Goal: Transaction & Acquisition: Obtain resource

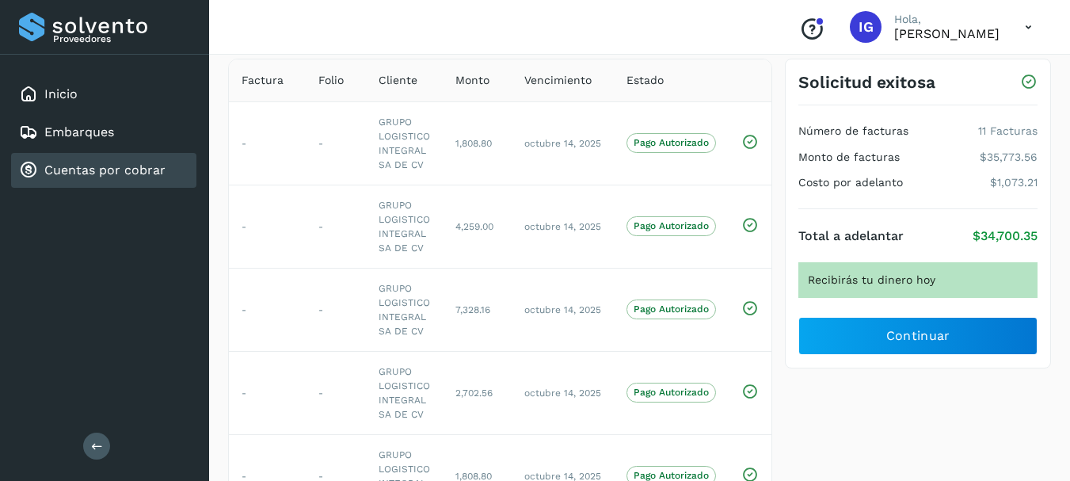
scroll to position [79, 0]
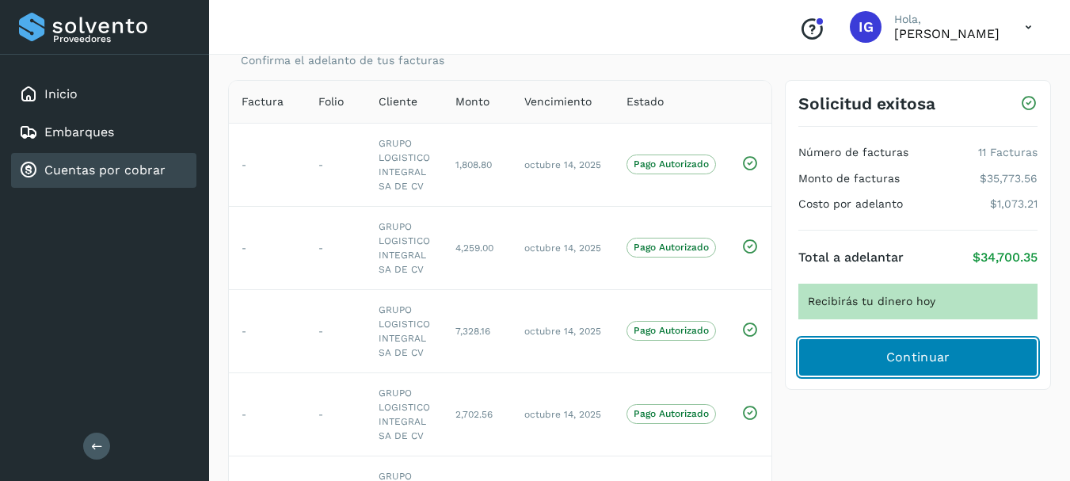
click at [914, 364] on span "Continuar" at bounding box center [919, 357] width 64 height 17
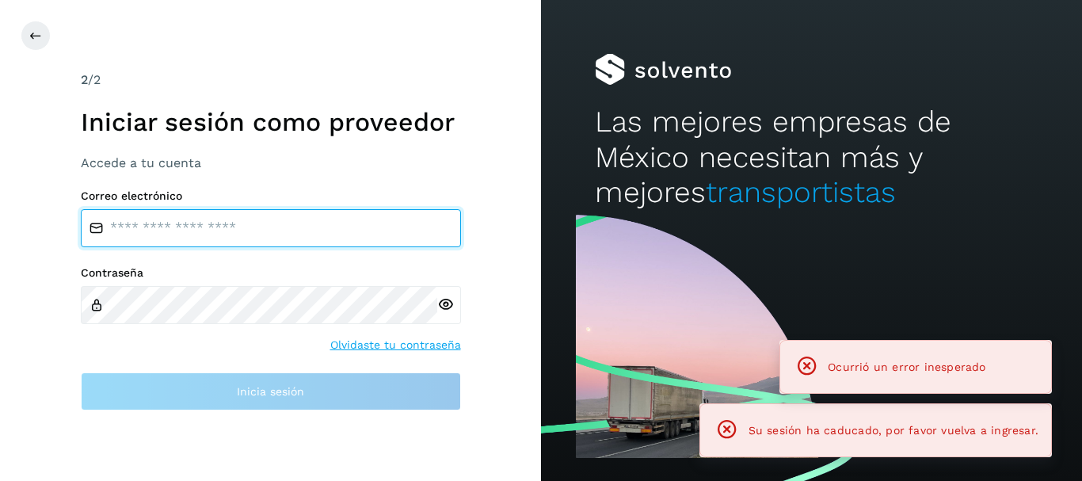
click at [268, 224] on input "email" at bounding box center [271, 228] width 380 height 38
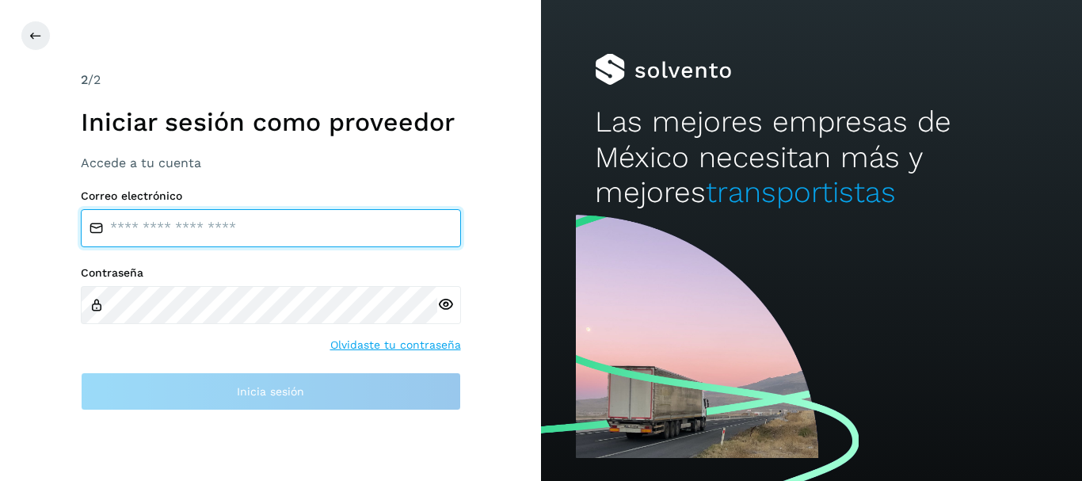
type input "*"
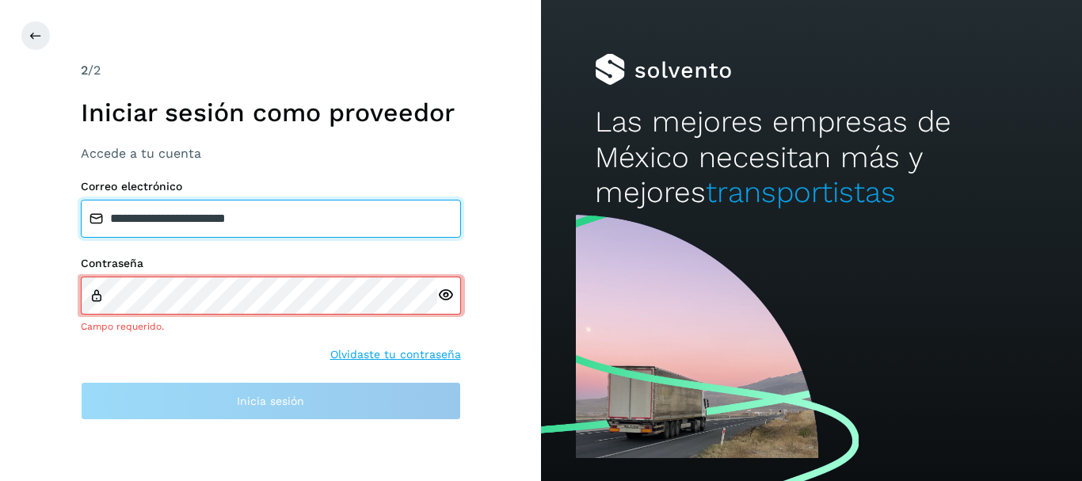
click at [254, 221] on input "**********" at bounding box center [271, 219] width 380 height 38
type input "**********"
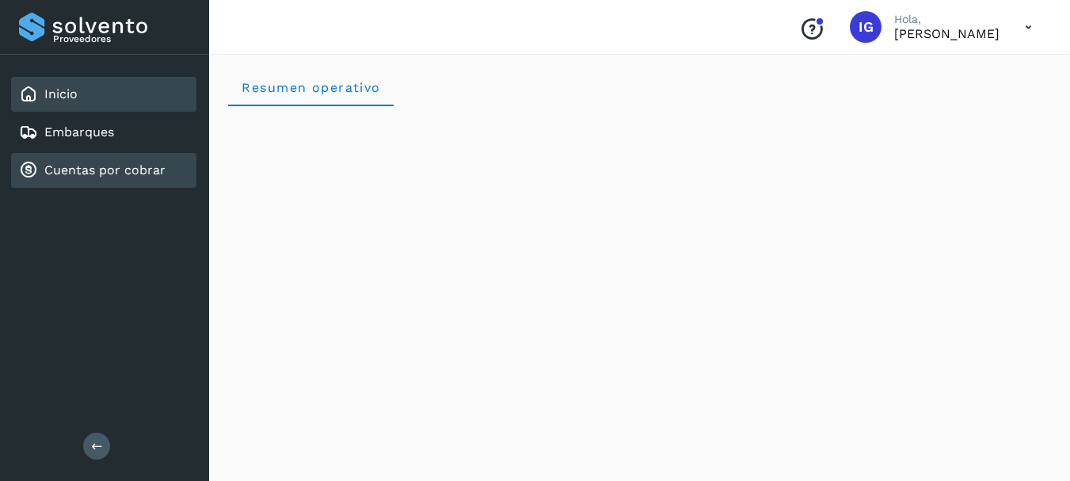
click at [113, 170] on link "Cuentas por cobrar" at bounding box center [104, 169] width 121 height 15
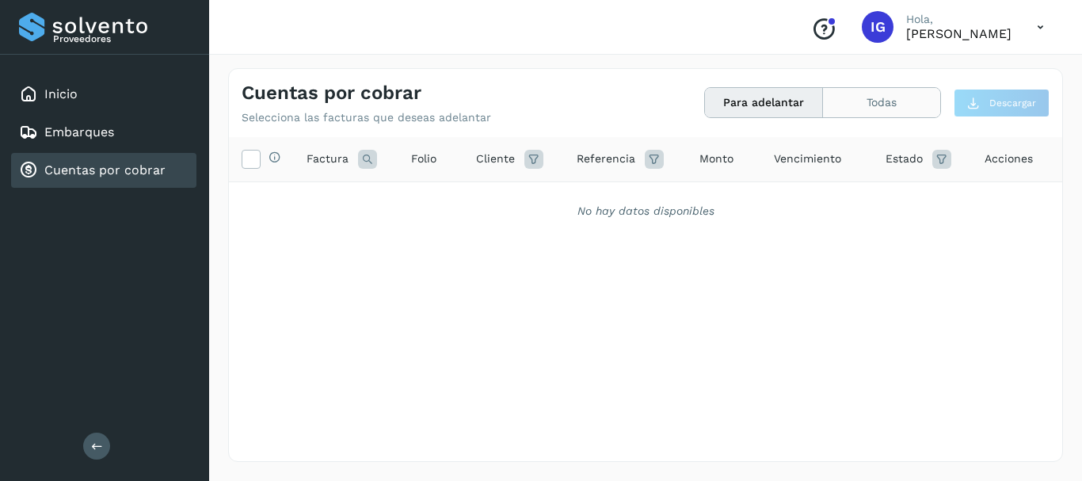
click at [864, 113] on button "Todas" at bounding box center [881, 102] width 117 height 29
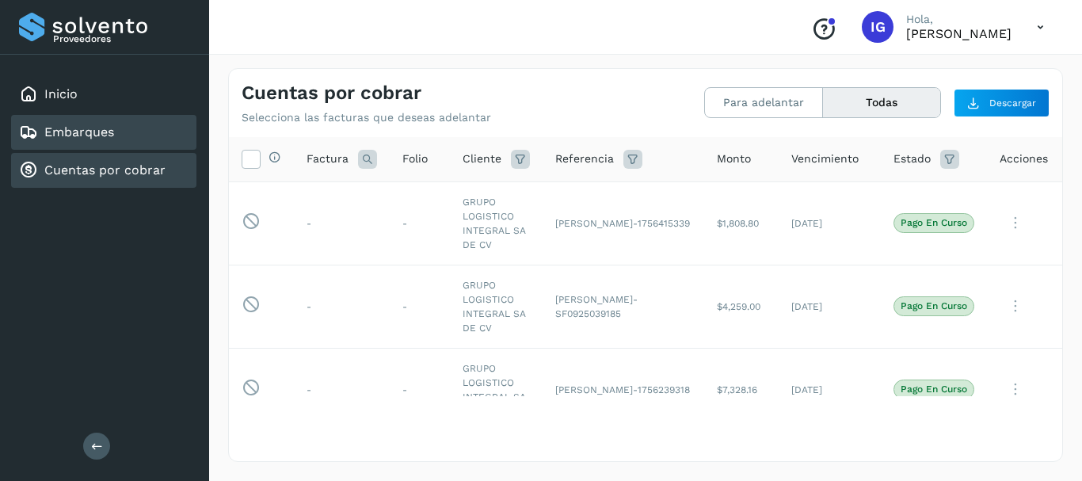
click at [113, 139] on link "Embarques" at bounding box center [79, 131] width 70 height 15
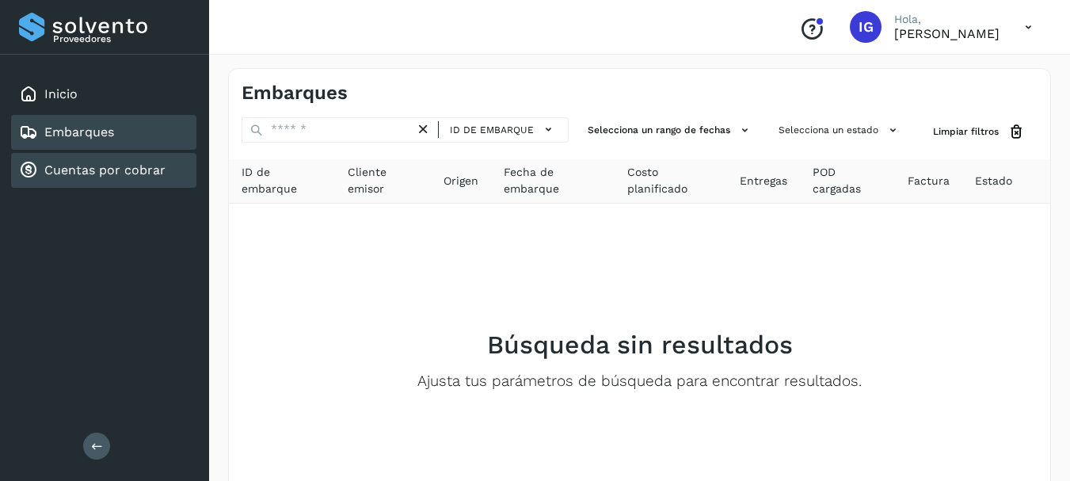
click at [95, 166] on link "Cuentas por cobrar" at bounding box center [104, 169] width 121 height 15
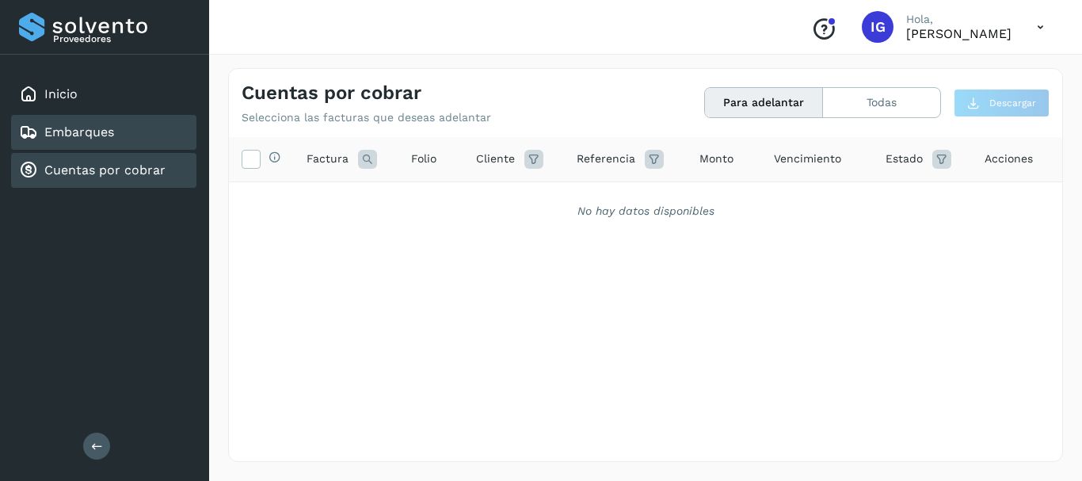
click at [108, 125] on link "Embarques" at bounding box center [79, 131] width 70 height 15
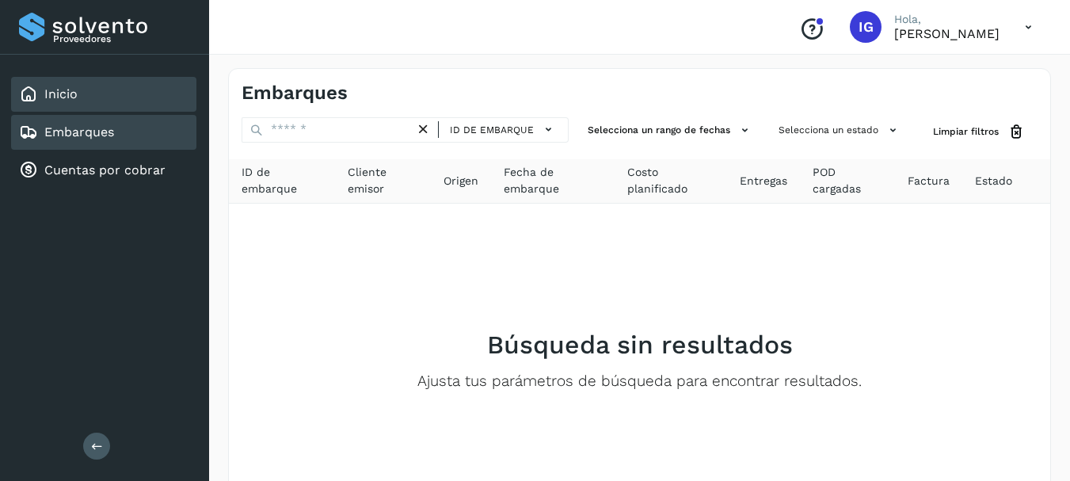
click at [80, 95] on div "Inicio" at bounding box center [103, 94] width 185 height 35
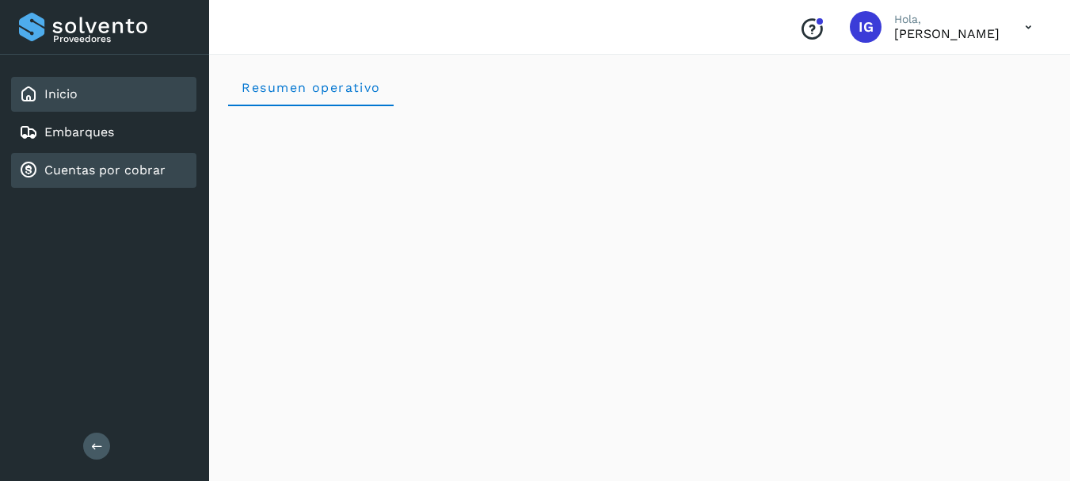
click at [93, 164] on link "Cuentas por cobrar" at bounding box center [104, 169] width 121 height 15
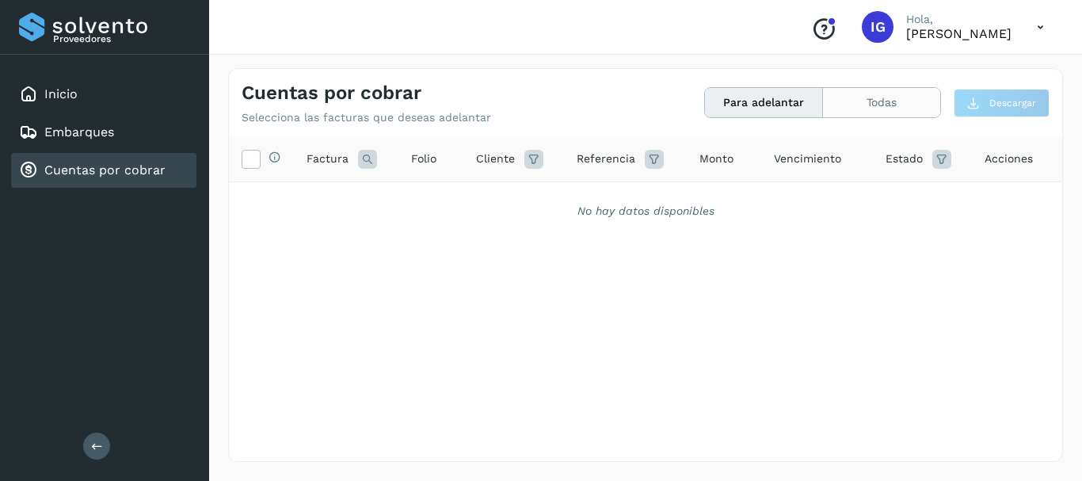
click at [850, 95] on button "Todas" at bounding box center [881, 102] width 117 height 29
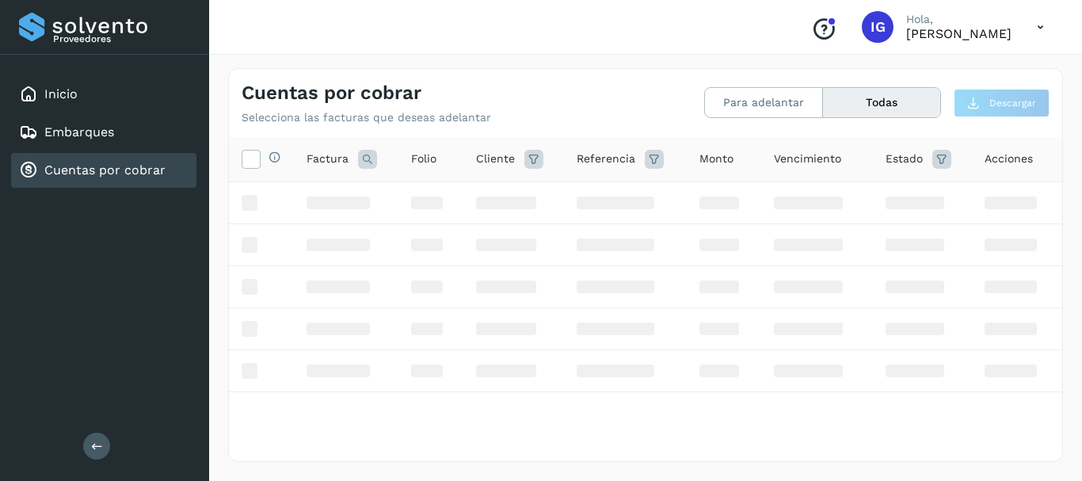
drag, startPoint x: 224, startPoint y: 486, endPoint x: 593, endPoint y: 101, distance: 532.9
click at [593, 101] on div "Cuentas por cobrar Selecciona las facturas que deseas adelantar" at bounding box center [444, 103] width 404 height 43
